Goal: Information Seeking & Learning: Learn about a topic

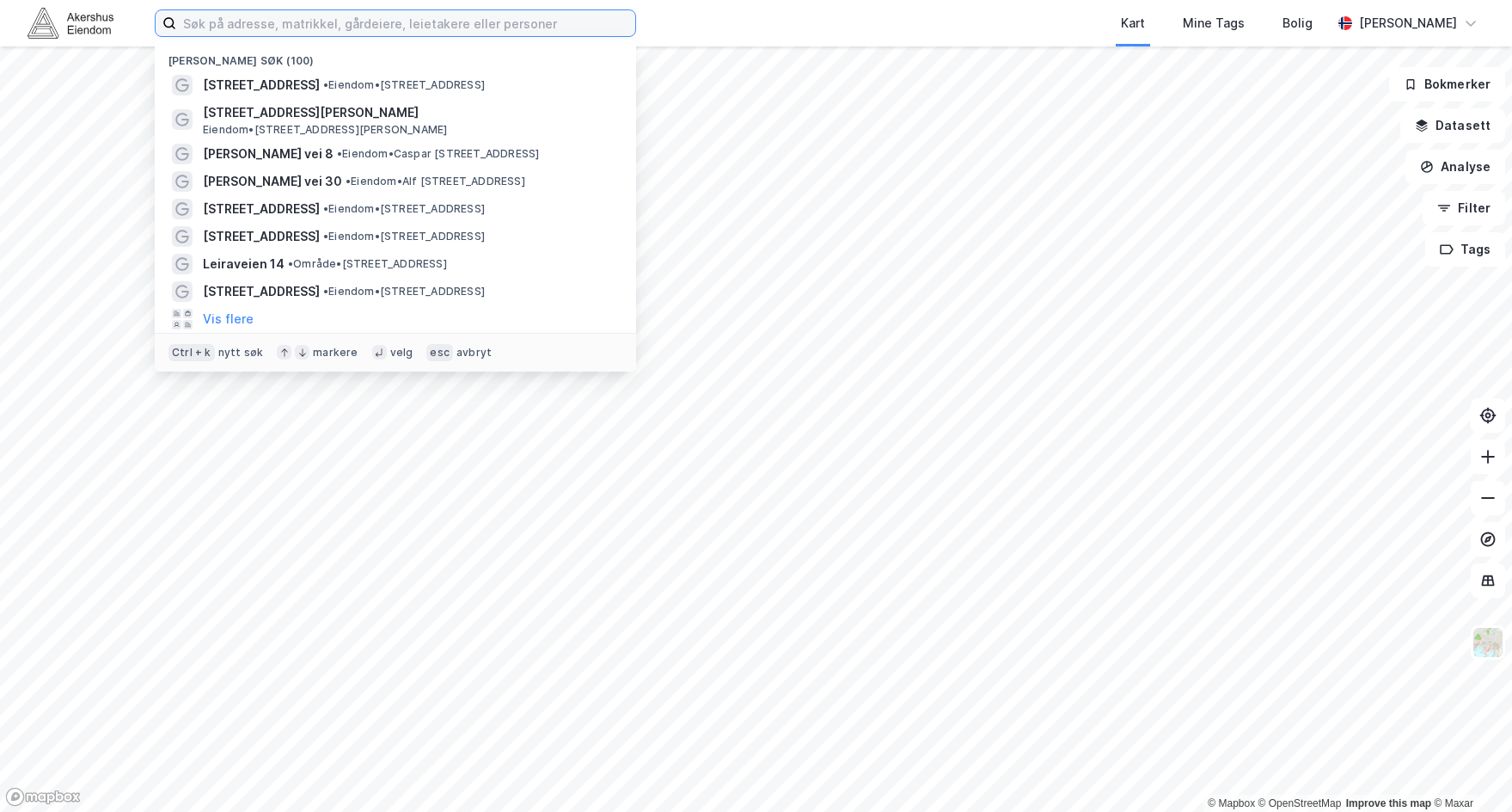
click at [414, 30] on input at bounding box center [406, 23] width 459 height 25
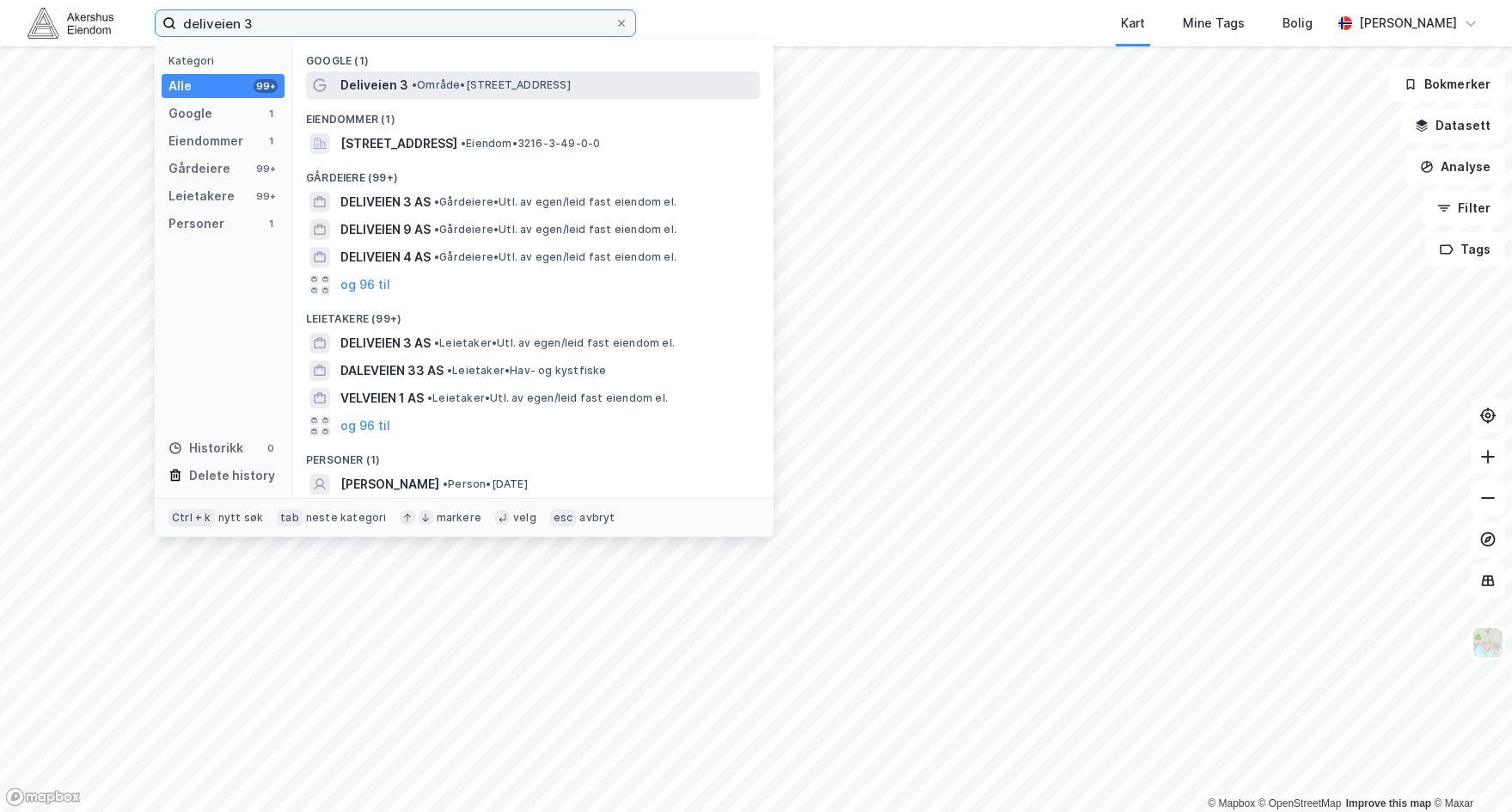
type input "deliveien 3"
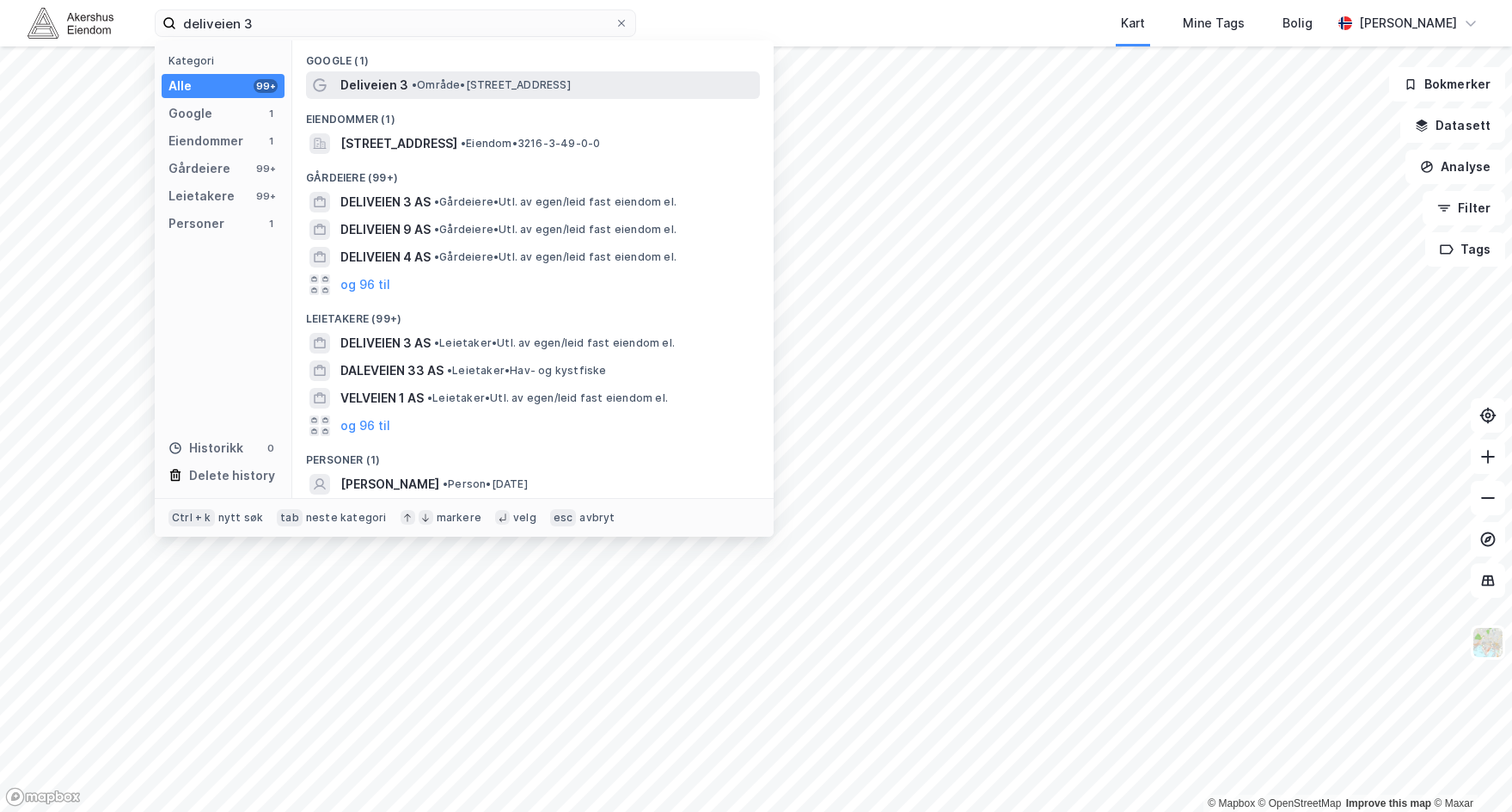
click at [463, 84] on span "• Område • [STREET_ADDRESS]" at bounding box center [490, 85] width 159 height 14
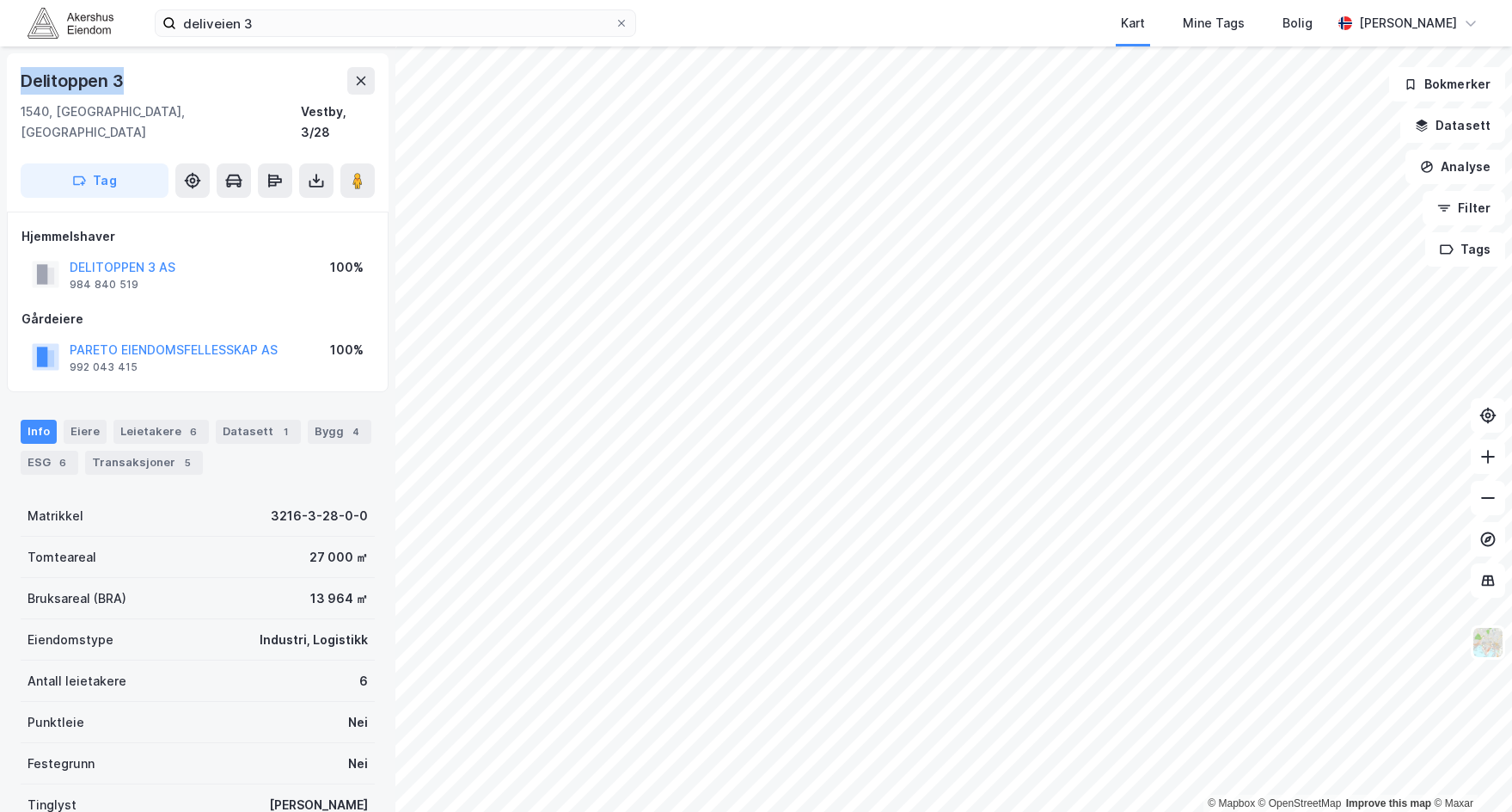
drag, startPoint x: 145, startPoint y: 77, endPoint x: 20, endPoint y: 74, distance: 125.0
click at [20, 74] on div "Delitoppen 3" at bounding box center [197, 81] width 354 height 27
copy div "Delitoppen 3"
drag, startPoint x: 300, startPoint y: 109, endPoint x: 323, endPoint y: 103, distance: 23.8
click at [323, 103] on div "Vestby, 3/28" at bounding box center [338, 122] width 74 height 41
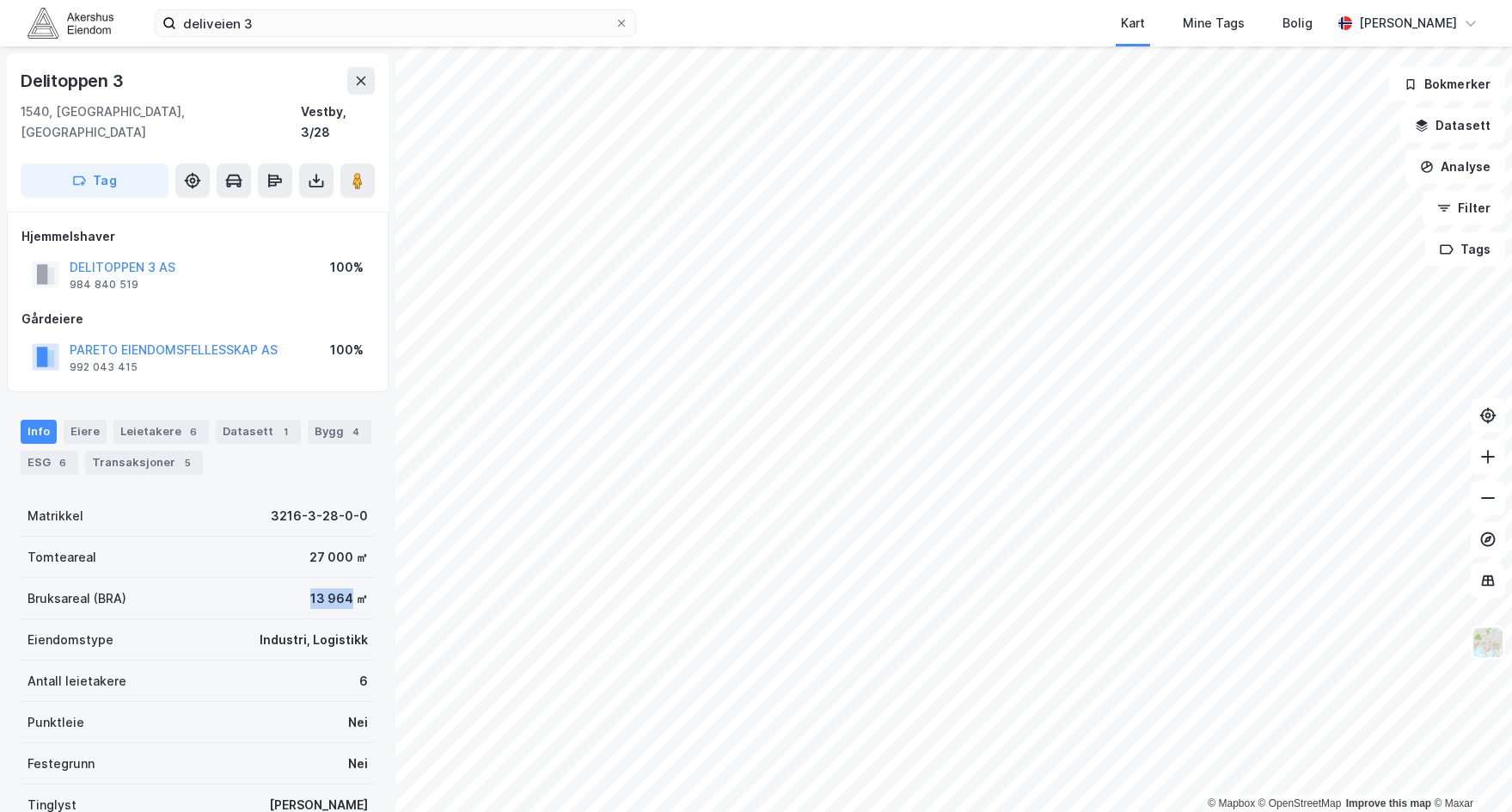
drag, startPoint x: 290, startPoint y: 576, endPoint x: 337, endPoint y: 576, distance: 47.0
click at [337, 578] on div "Bruksareal (BRA) 13 964 ㎡" at bounding box center [197, 599] width 354 height 41
copy div "13 964"
click at [0, 0] on button "DELITOPPEN 3 AS" at bounding box center [0, 0] width 0 height 0
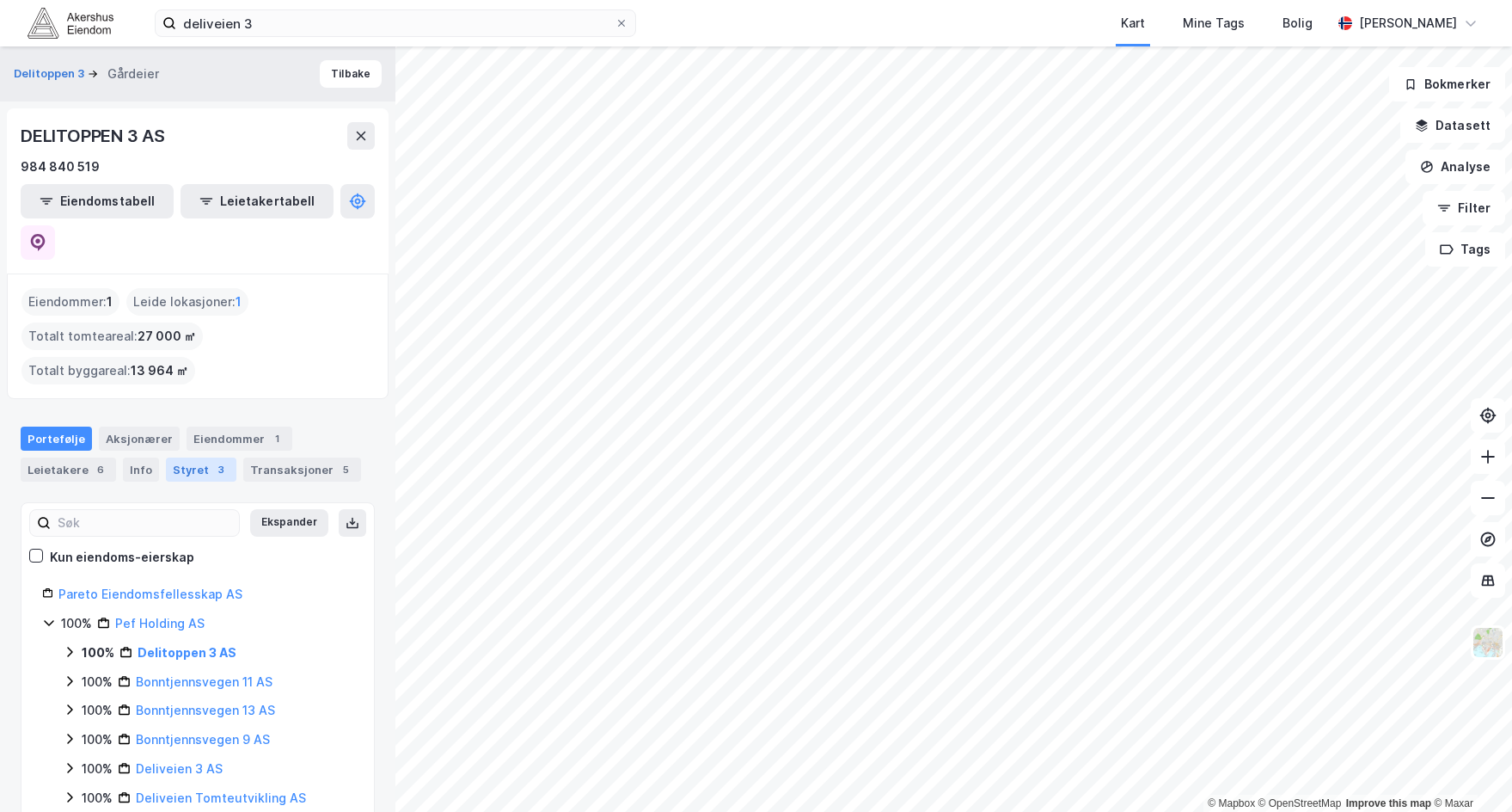
click at [197, 457] on div "Styret 3" at bounding box center [201, 469] width 70 height 24
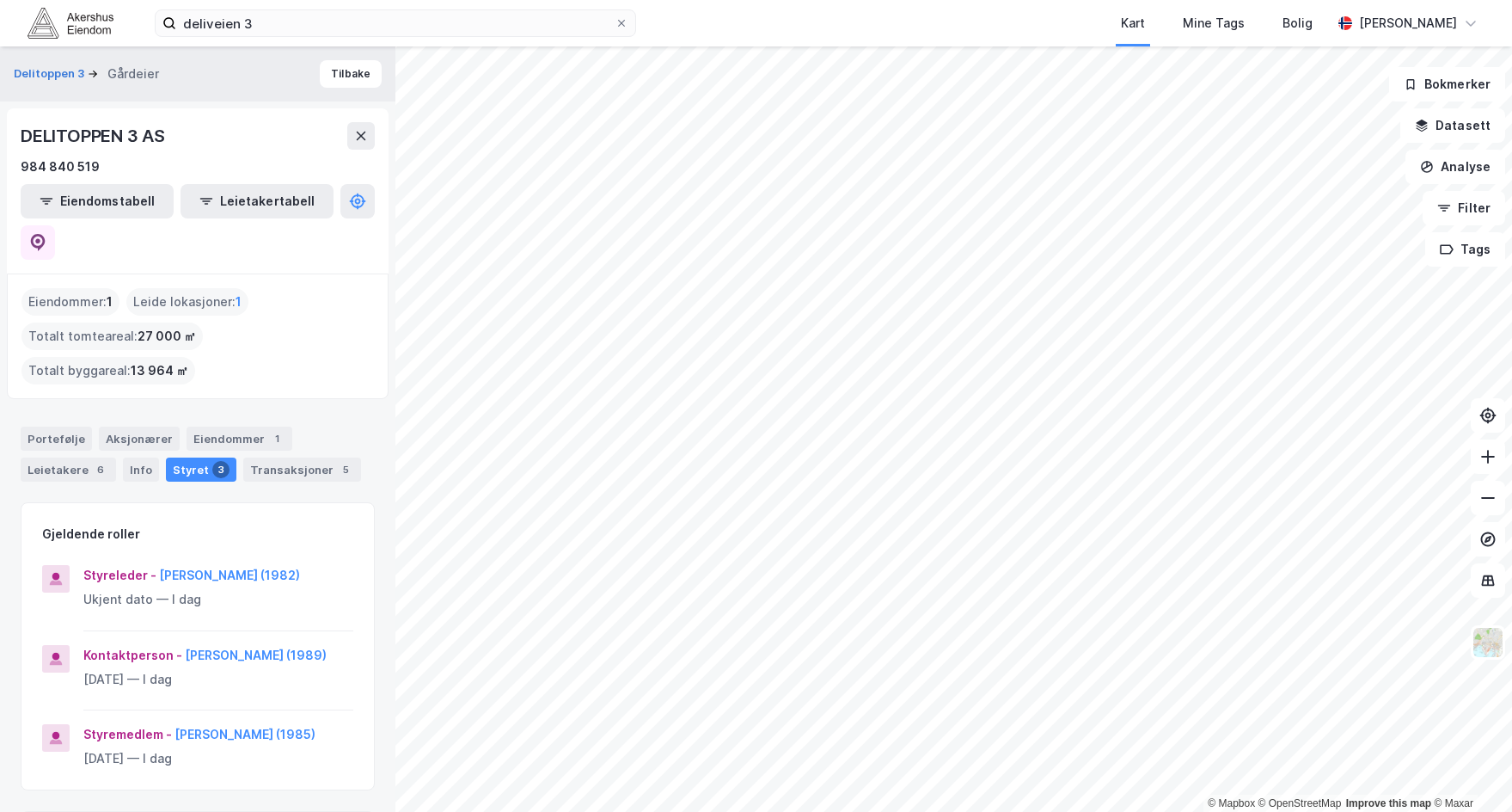
click at [114, 426] on div "Portefølje Aksjonærer Eiendommer 1 Leietakere 6 Info Styret 3 Transaksjoner 5" at bounding box center [197, 453] width 354 height 55
click at [130, 457] on div "Info" at bounding box center [140, 469] width 36 height 24
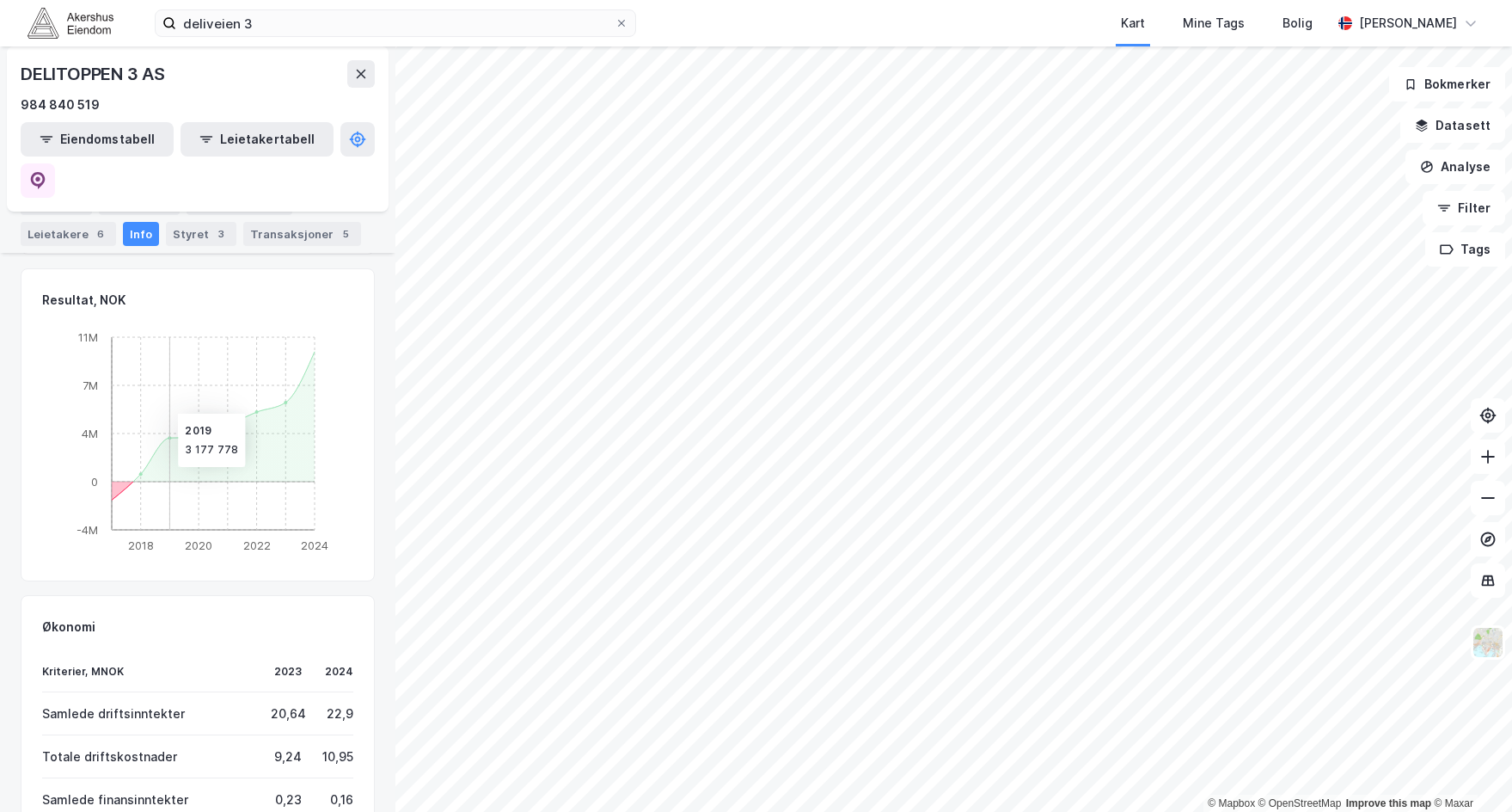
scroll to position [869, 0]
click at [237, 210] on div "Eiendommer 1" at bounding box center [239, 203] width 105 height 24
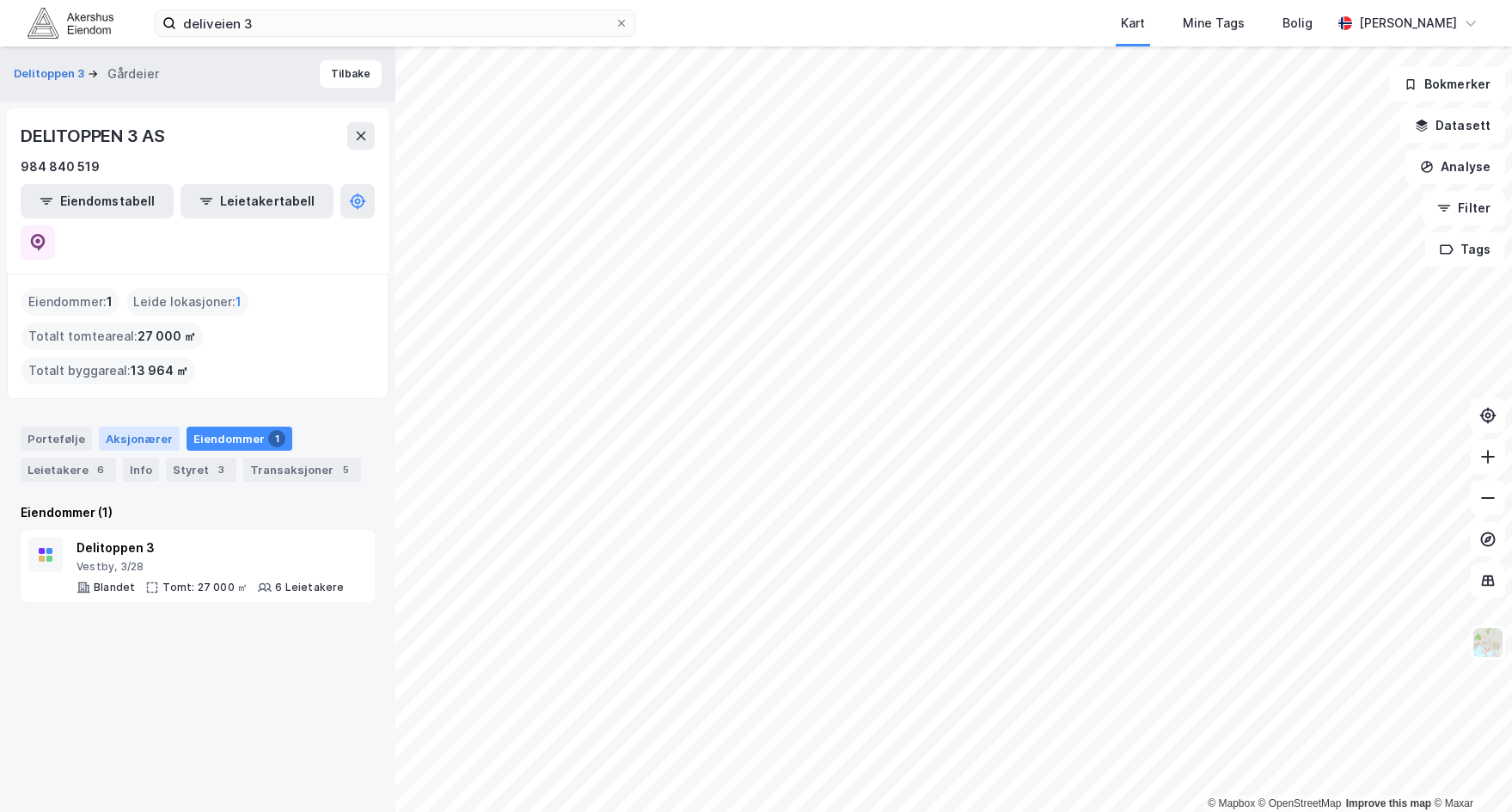
click at [146, 426] on div "Aksjonærer" at bounding box center [138, 438] width 81 height 24
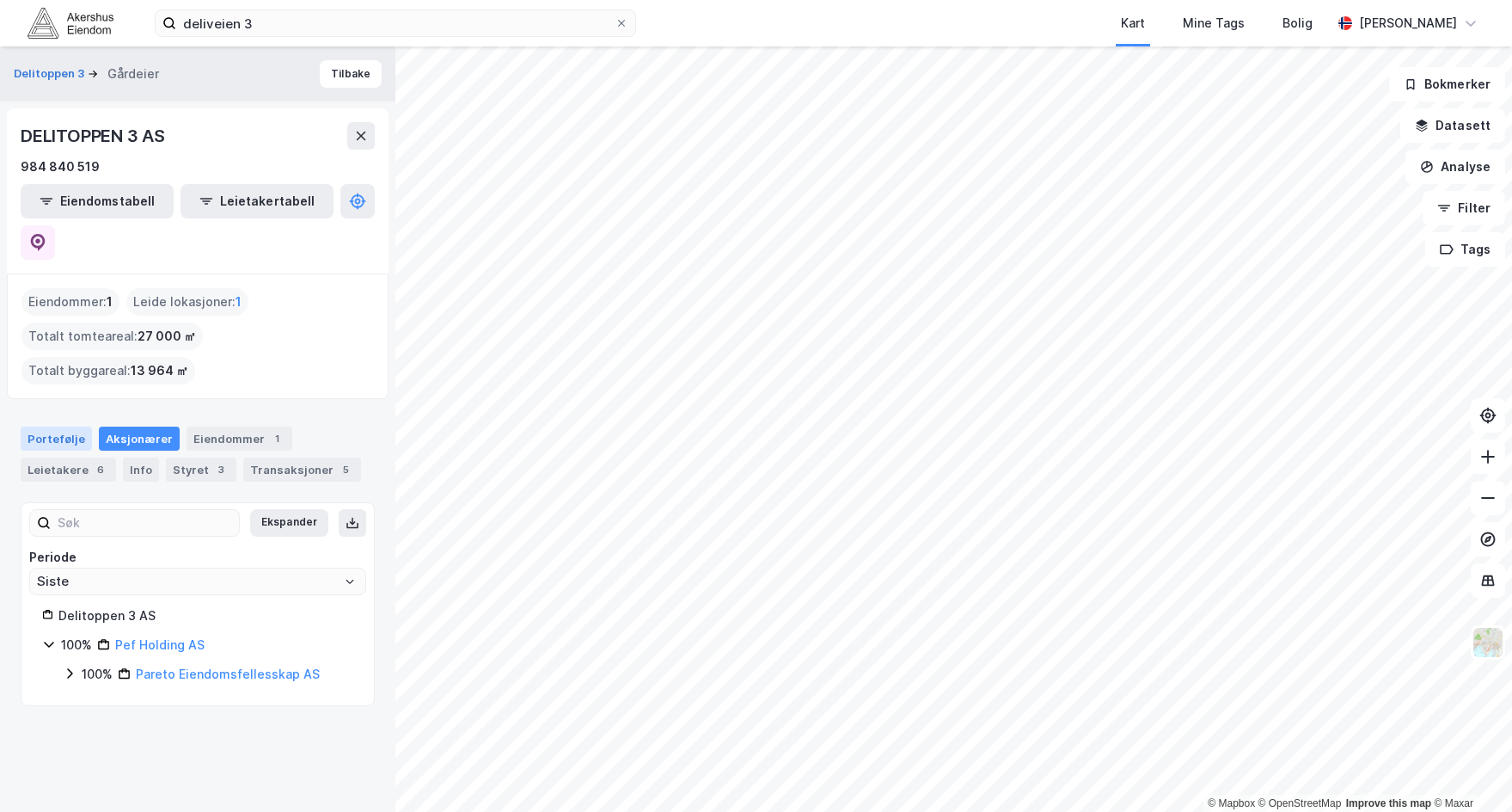
click at [70, 426] on div "Portefølje" at bounding box center [56, 438] width 71 height 24
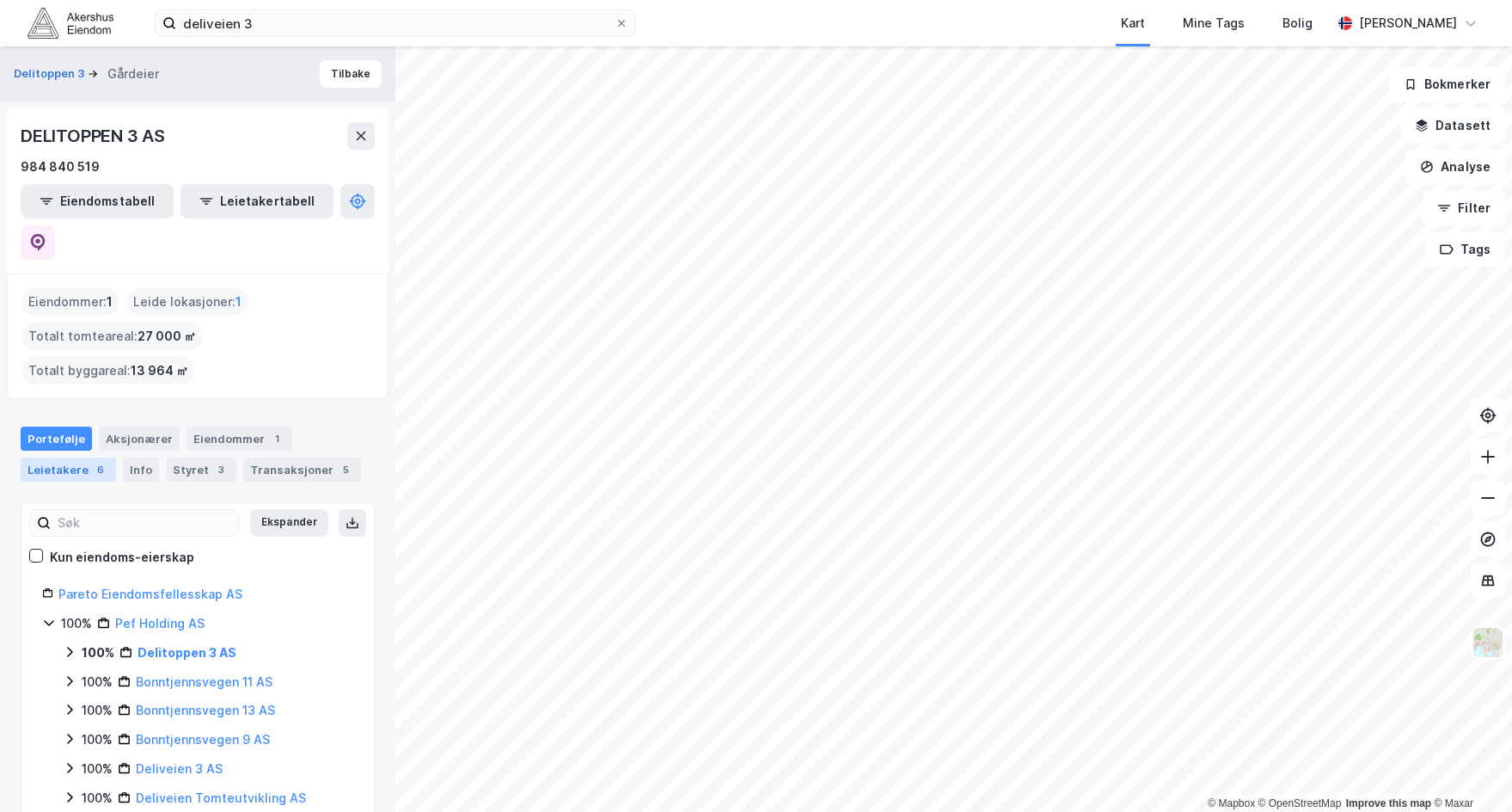
click at [83, 457] on div "Leietakere 6" at bounding box center [68, 469] width 96 height 24
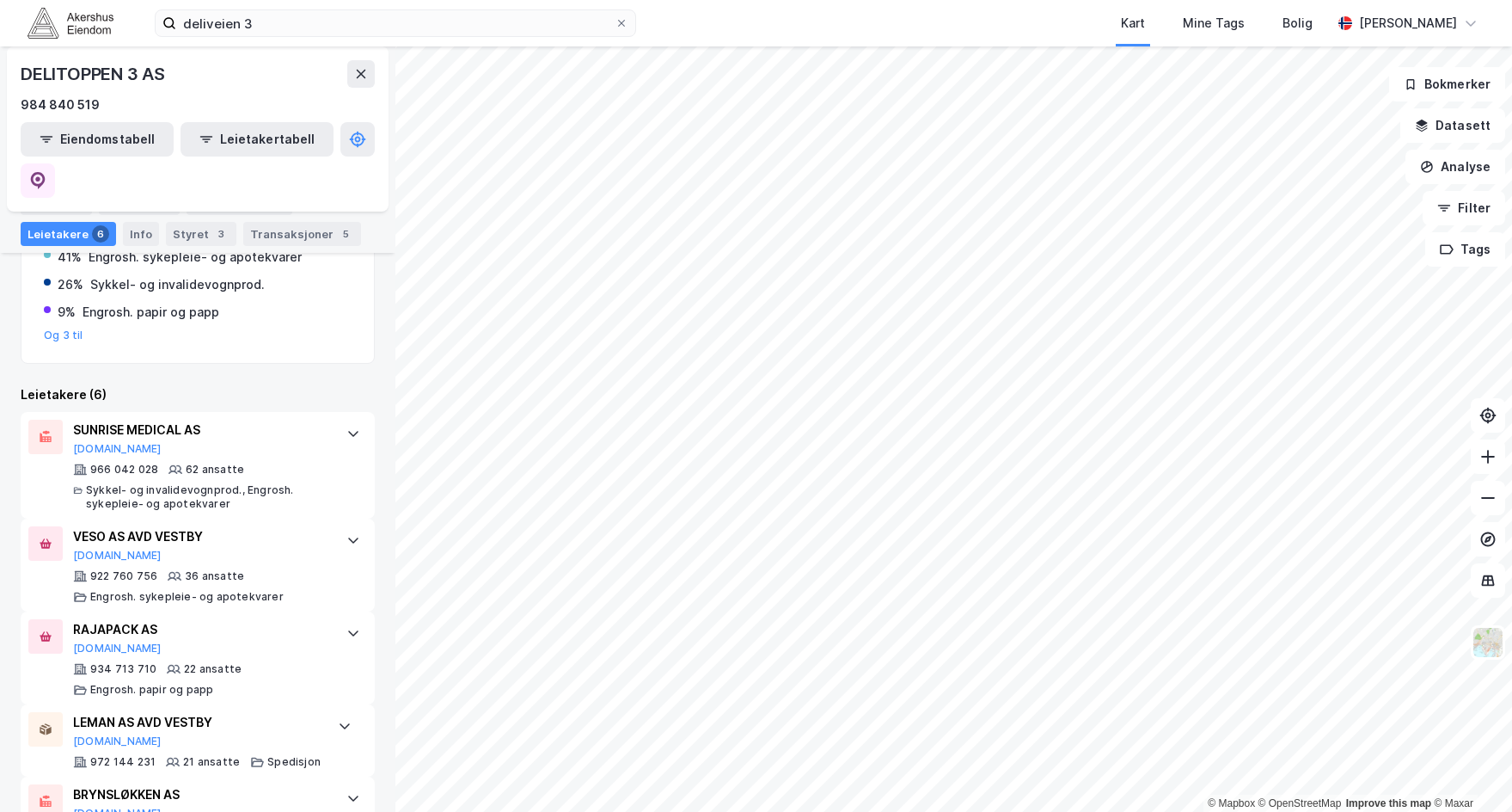
scroll to position [325, 0]
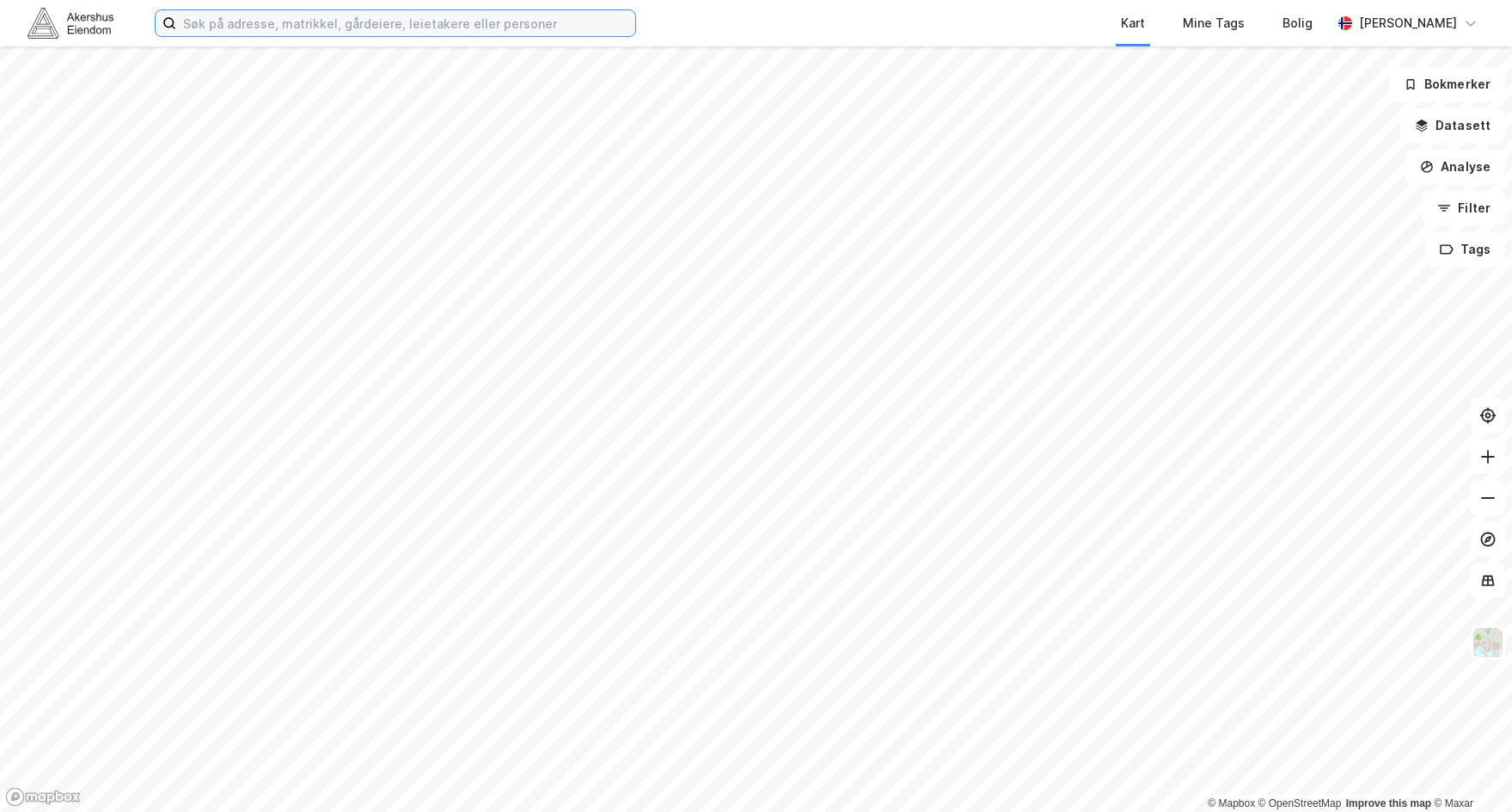
click at [318, 11] on input at bounding box center [406, 23] width 459 height 25
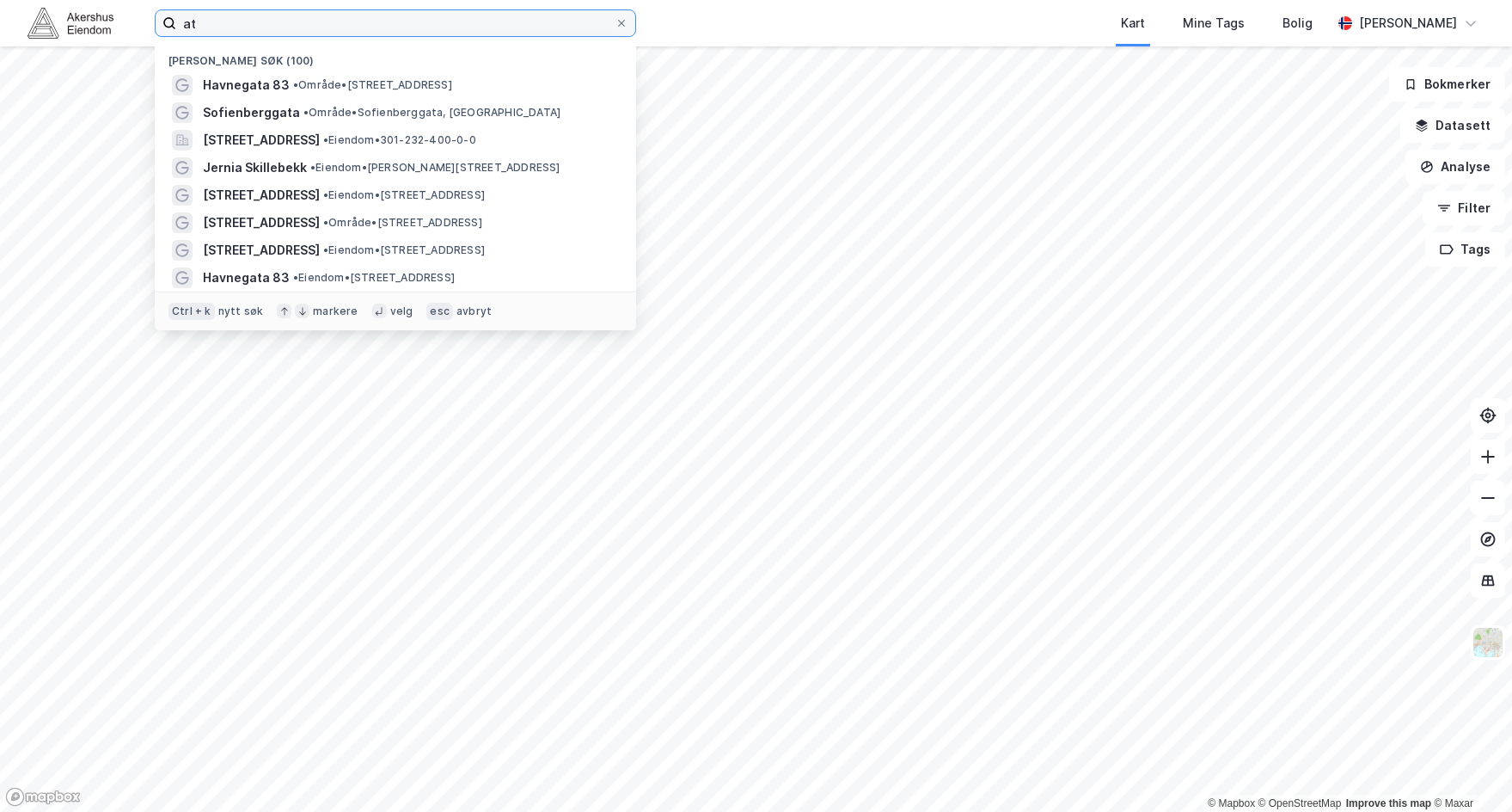
type input "a"
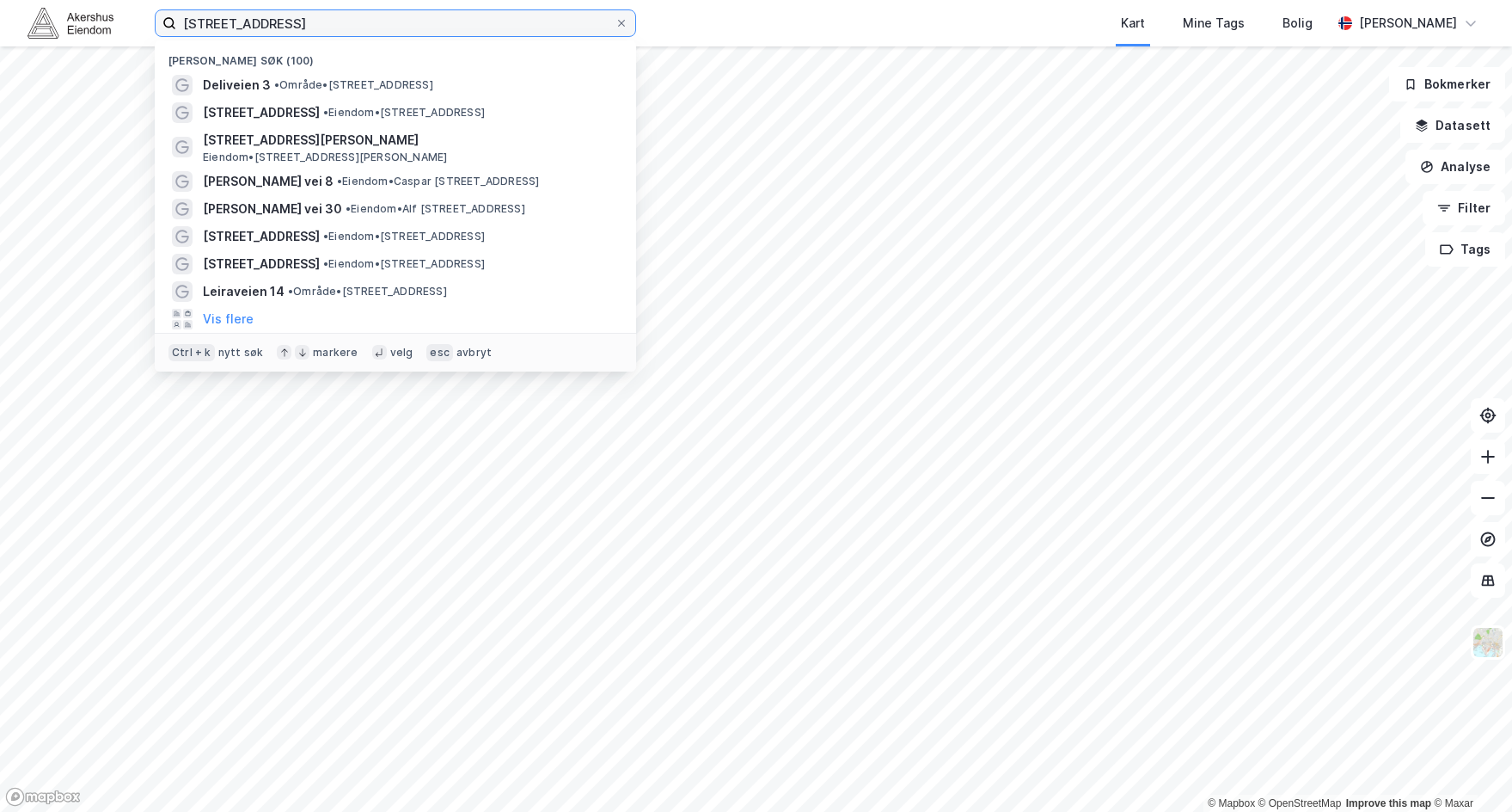
type input "stansveien 16"
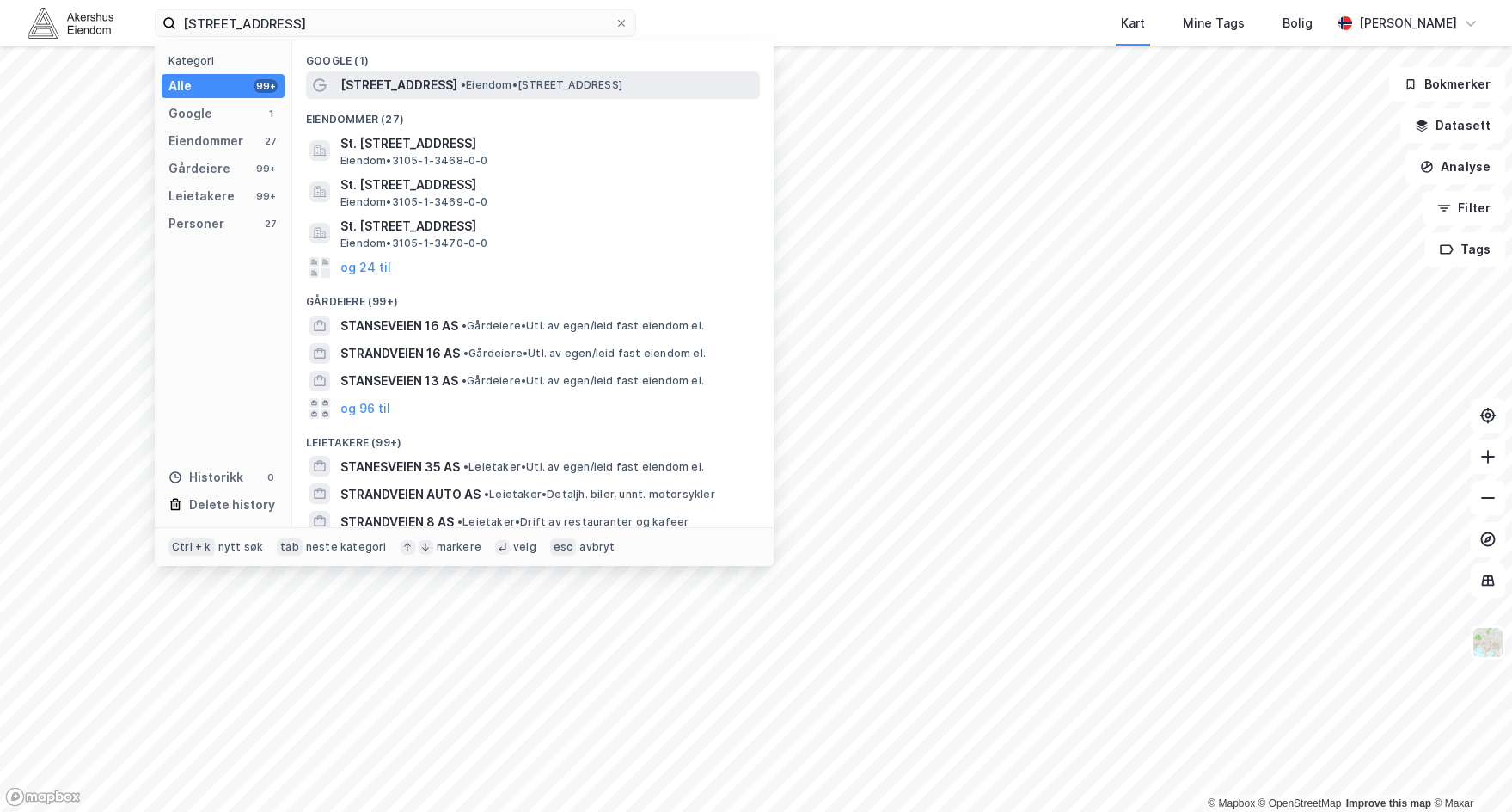
click at [359, 96] on div "Stanseveien 16 • Eiendom • Stanseveien 16, 0975 Oslo" at bounding box center [533, 85] width 454 height 27
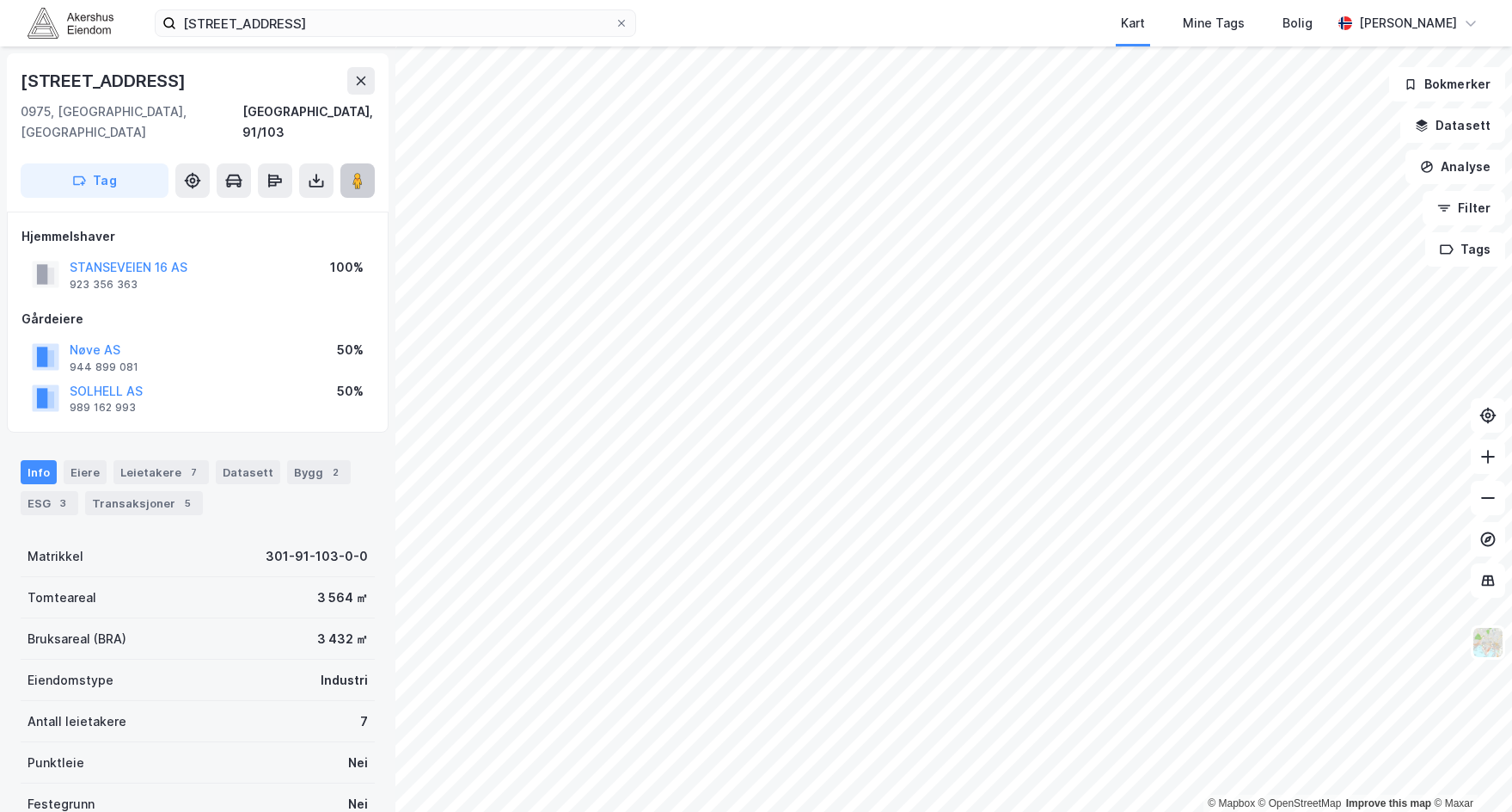
click at [341, 164] on button at bounding box center [357, 180] width 34 height 34
